Goal: Transaction & Acquisition: Purchase product/service

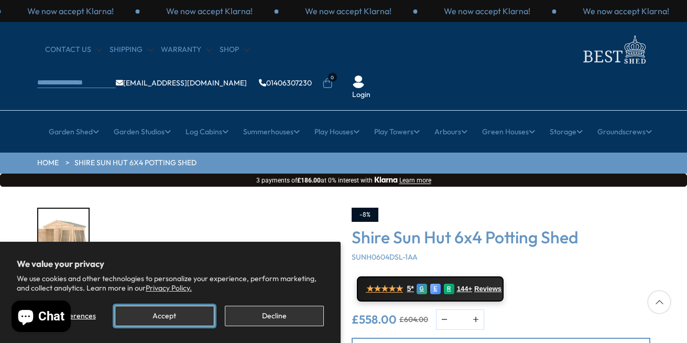
click at [180, 312] on button "Accept" at bounding box center [164, 316] width 99 height 20
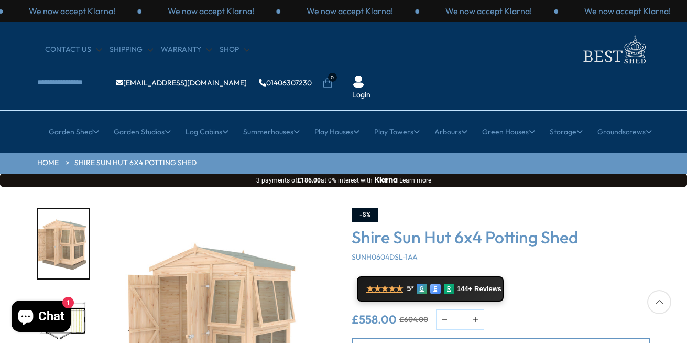
click at [679, 336] on div "Click To Expand Click To Expand Click To Expand Click To Expand Click To Expand…" at bounding box center [343, 345] width 687 height 317
click at [659, 306] on div at bounding box center [660, 302] width 24 height 24
click at [674, 340] on div "Click To Expand Click To Expand Click To Expand Click To Expand Click To Expand…" at bounding box center [343, 345] width 687 height 317
click at [679, 271] on div "Click To Expand Click To Expand Click To Expand Click To Expand Click To Expand…" at bounding box center [343, 345] width 687 height 317
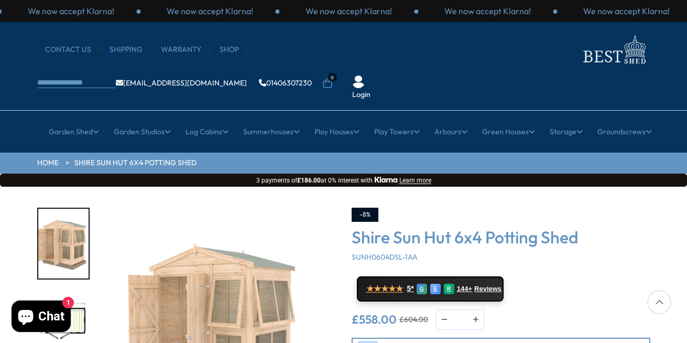
click at [679, 271] on div "Click To Expand Click To Expand Click To Expand Click To Expand Click To Expand…" at bounding box center [343, 345] width 687 height 317
click at [653, 303] on icon at bounding box center [660, 302] width 24 height 24
click at [664, 300] on icon at bounding box center [660, 302] width 24 height 24
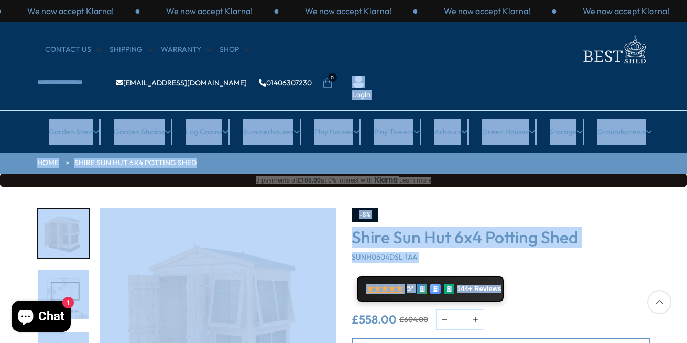
drag, startPoint x: 687, startPoint y: 23, endPoint x: 653, endPoint y: 235, distance: 215.6
click at [648, 233] on div "-8% Shire Sun Hut 6x4 Potting Shed SUNH0604DSL-1AA ★★★★★ 5* G E R 144+ Reviews …" at bounding box center [501, 308] width 299 height 200
